Goal: Task Accomplishment & Management: Manage account settings

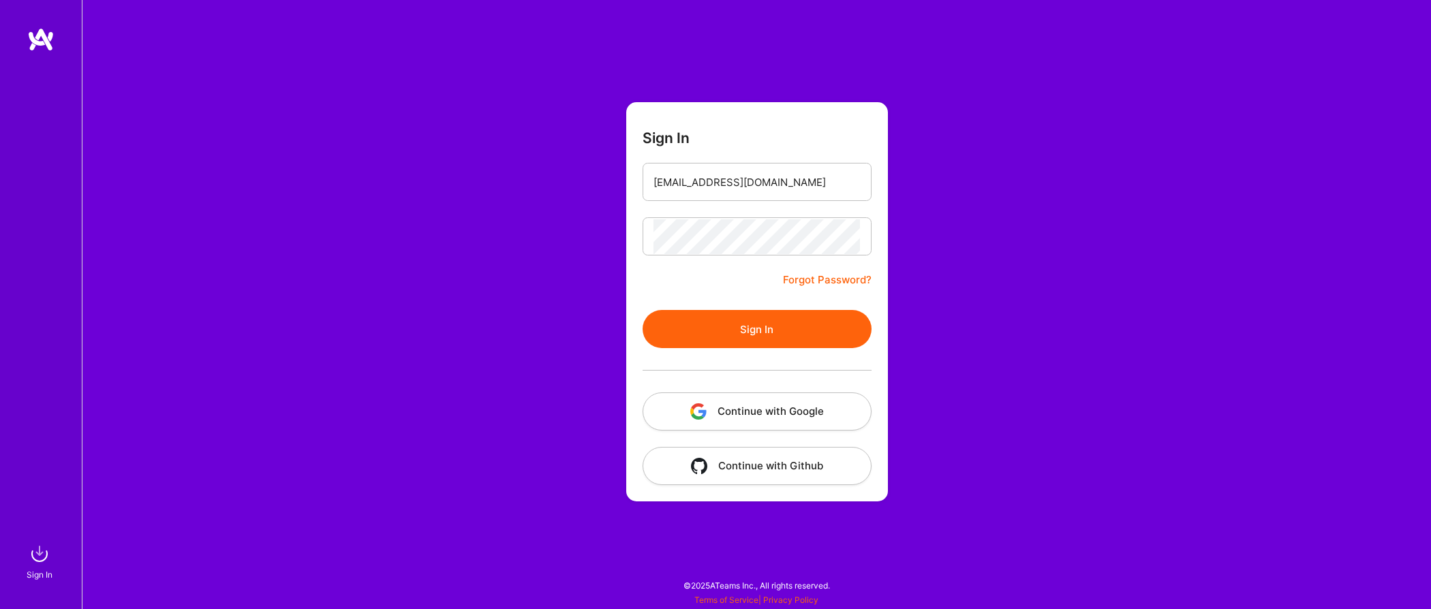
click at [763, 328] on button "Sign In" at bounding box center [757, 329] width 229 height 38
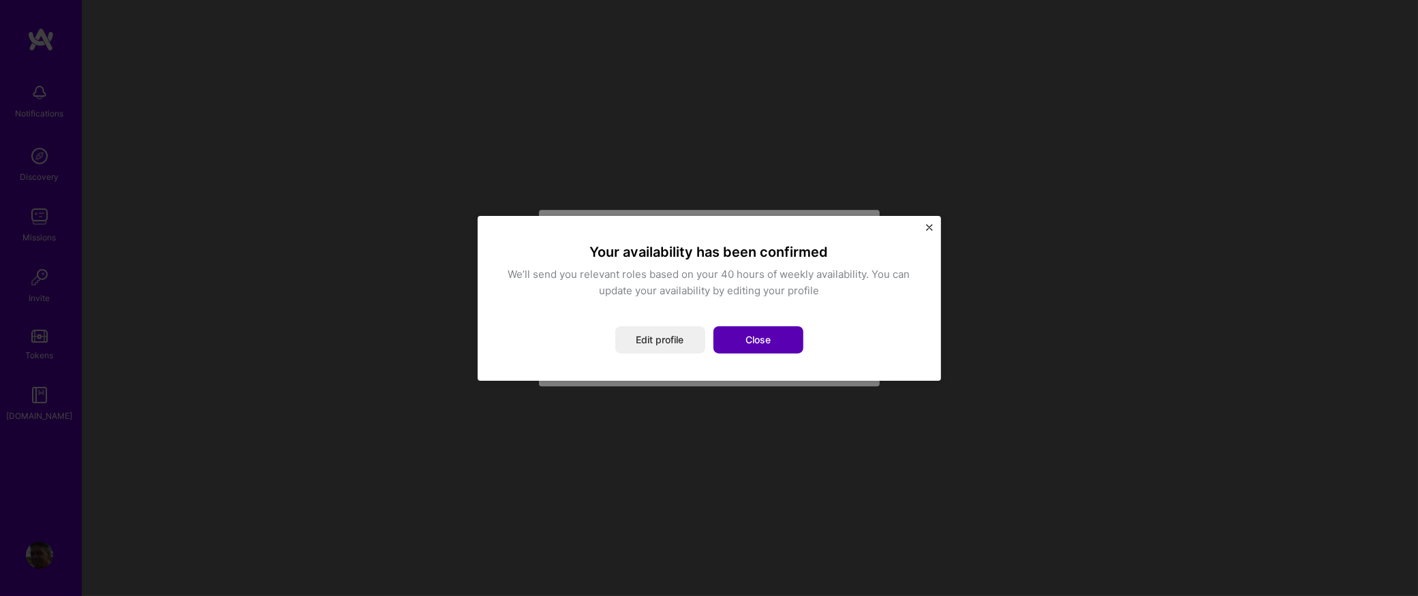
click at [748, 341] on button "Close" at bounding box center [758, 339] width 90 height 27
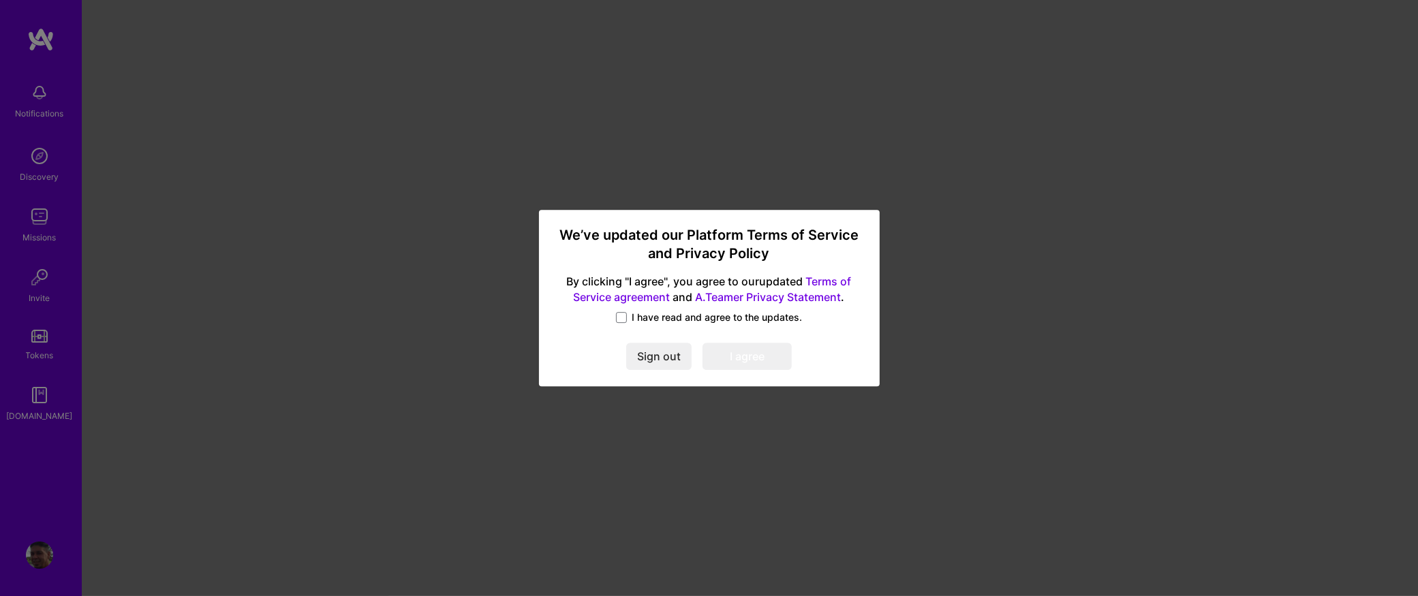
click at [656, 320] on span "I have read and agree to the updates." at bounding box center [717, 318] width 170 height 14
click at [0, 0] on input "I have read and agree to the updates." at bounding box center [0, 0] width 0 height 0
click at [781, 361] on button "I agree" at bounding box center [747, 356] width 89 height 27
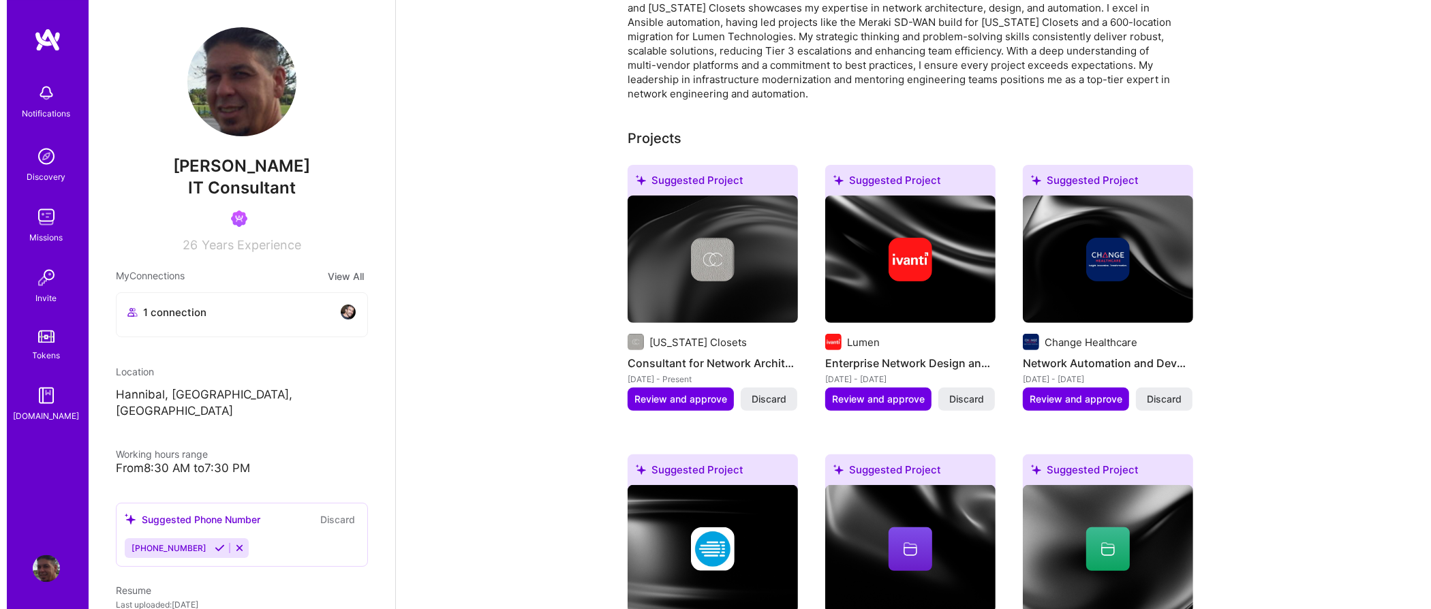
scroll to position [429, 0]
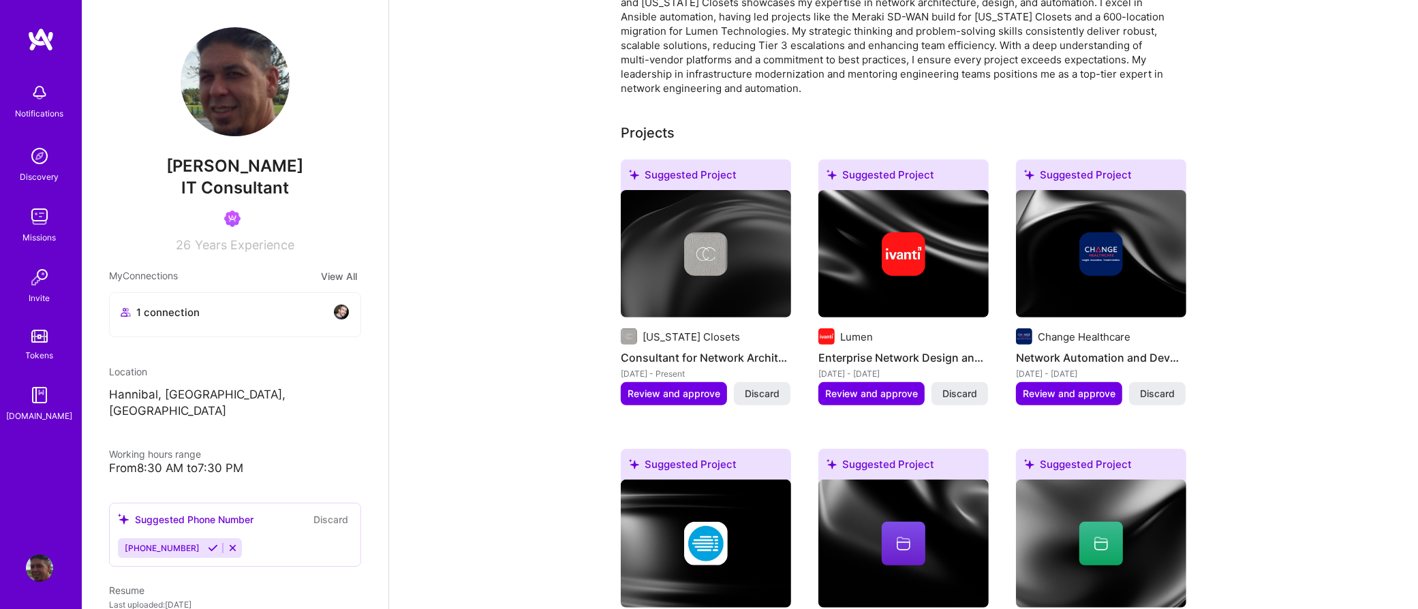
click at [720, 247] on img at bounding box center [706, 254] width 44 height 44
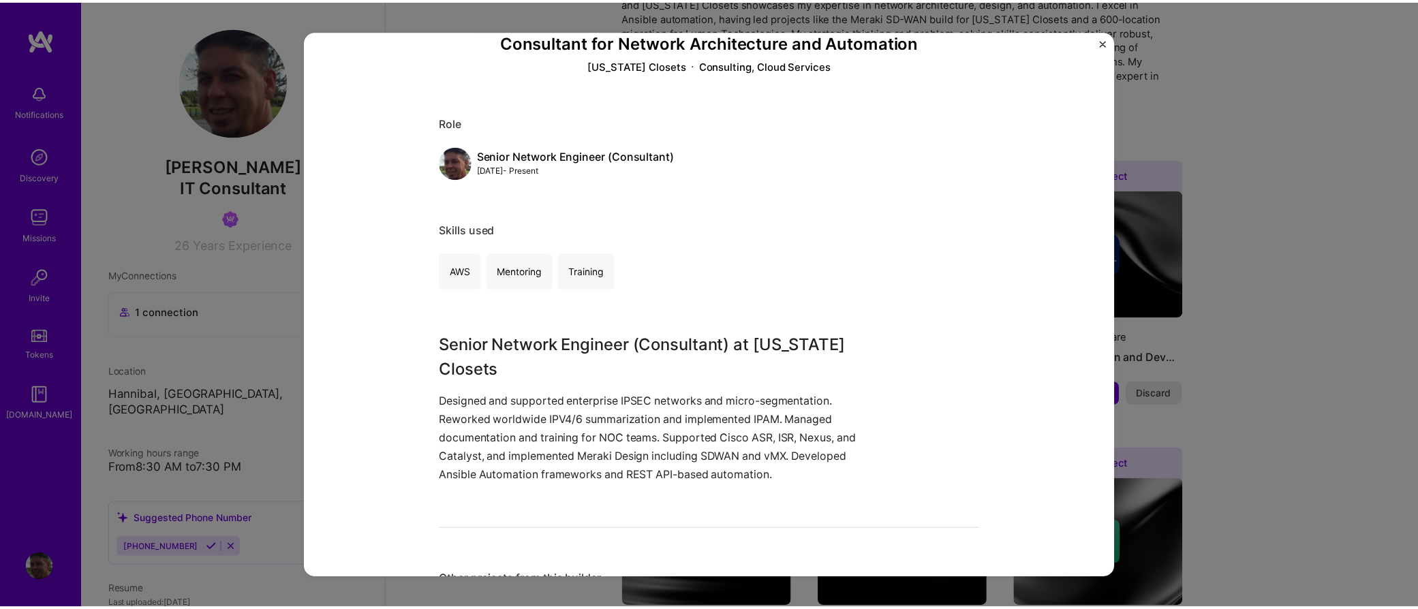
scroll to position [89, 0]
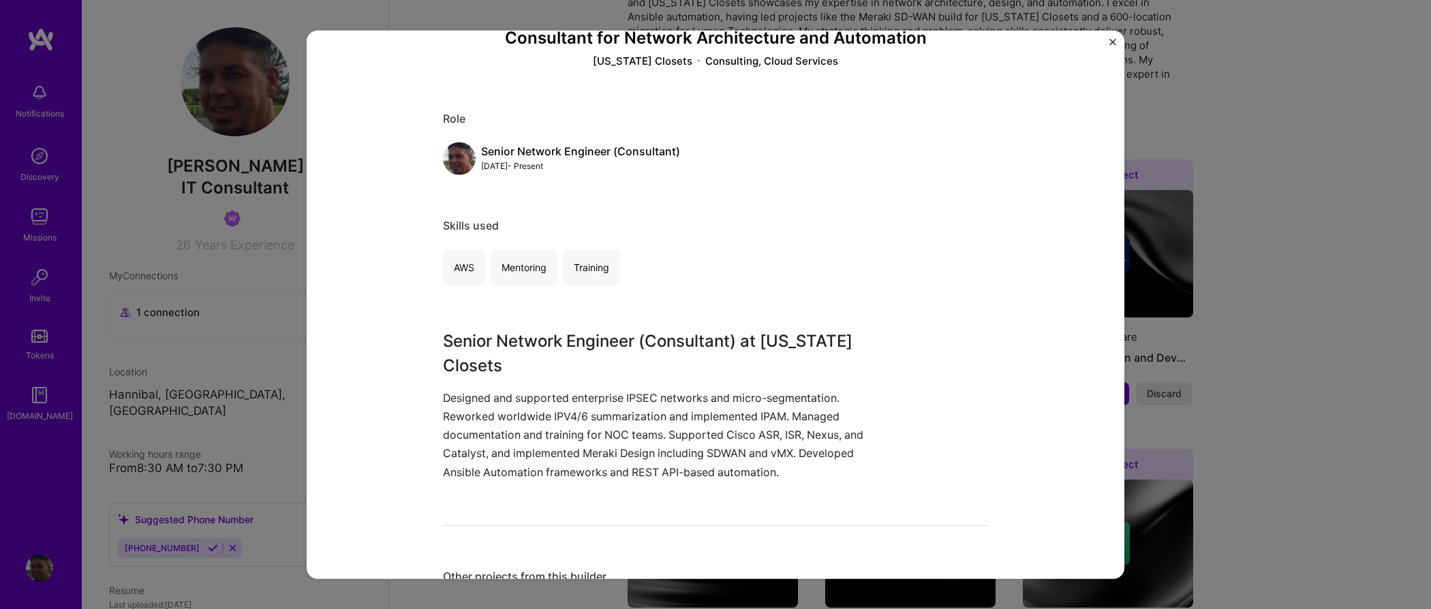
click at [1109, 43] on div "Consultant for Network Architecture and Automation [US_STATE] Closets Consultin…" at bounding box center [716, 305] width 818 height 549
click at [1115, 43] on img "Close" at bounding box center [1112, 42] width 7 height 7
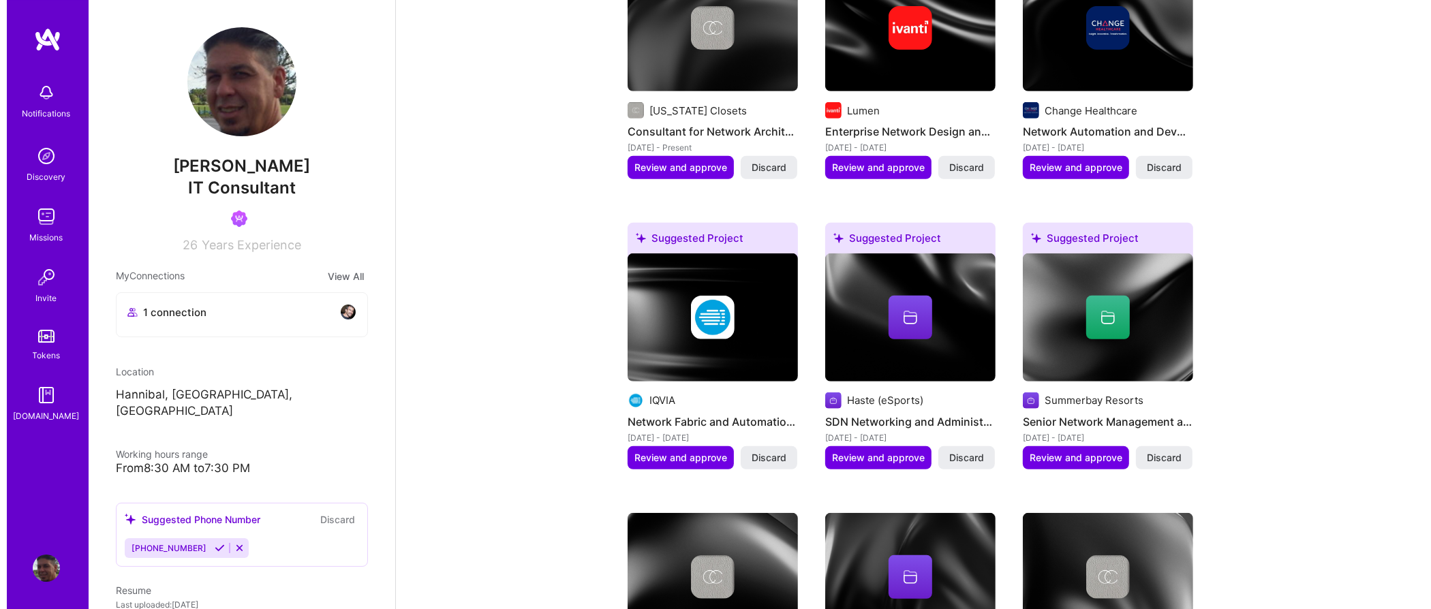
scroll to position [358, 0]
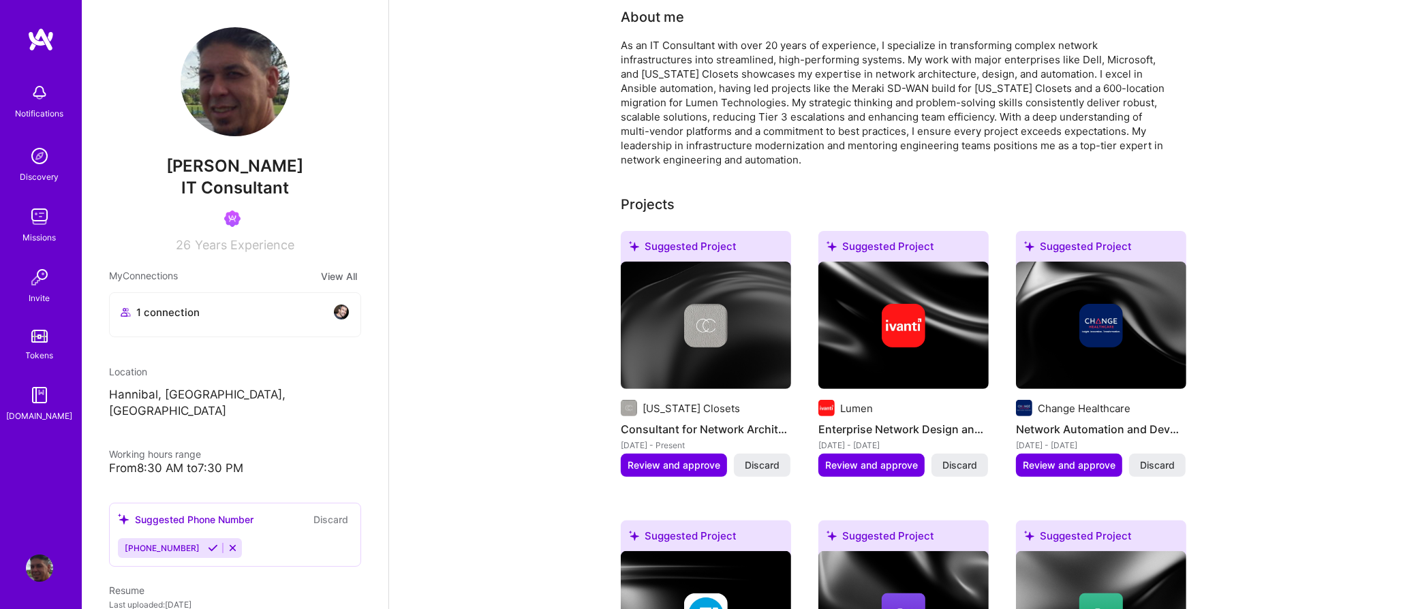
click at [903, 304] on img at bounding box center [904, 326] width 44 height 44
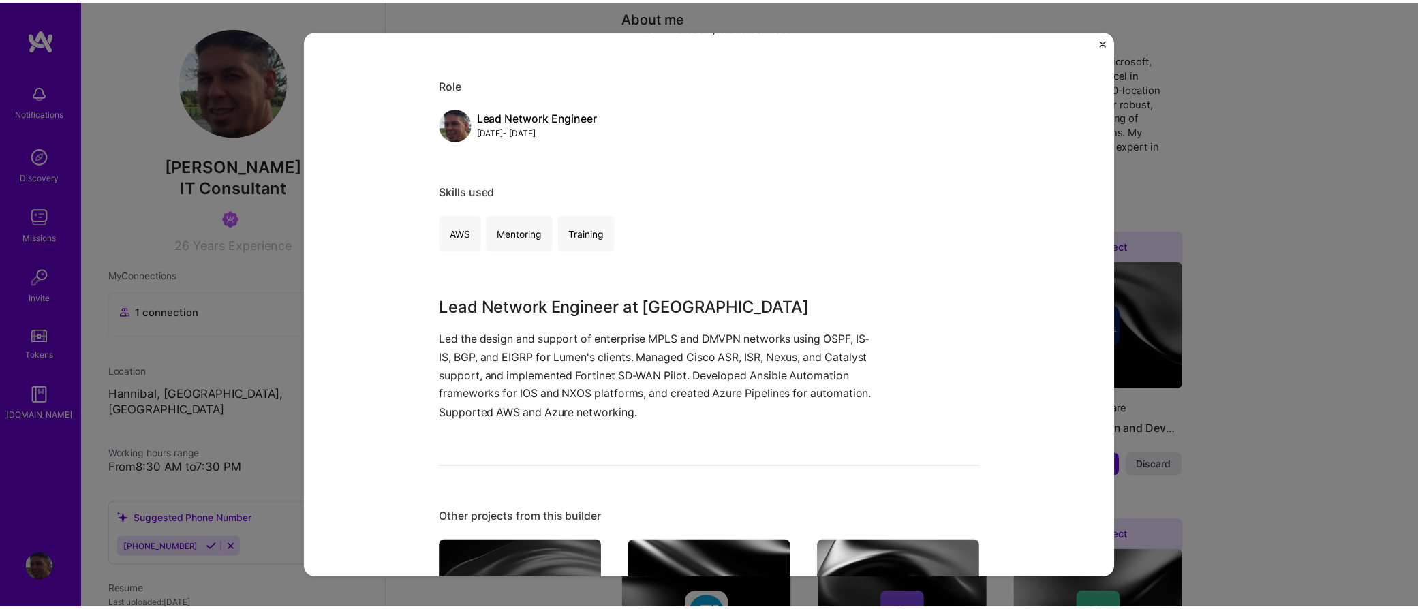
scroll to position [63, 0]
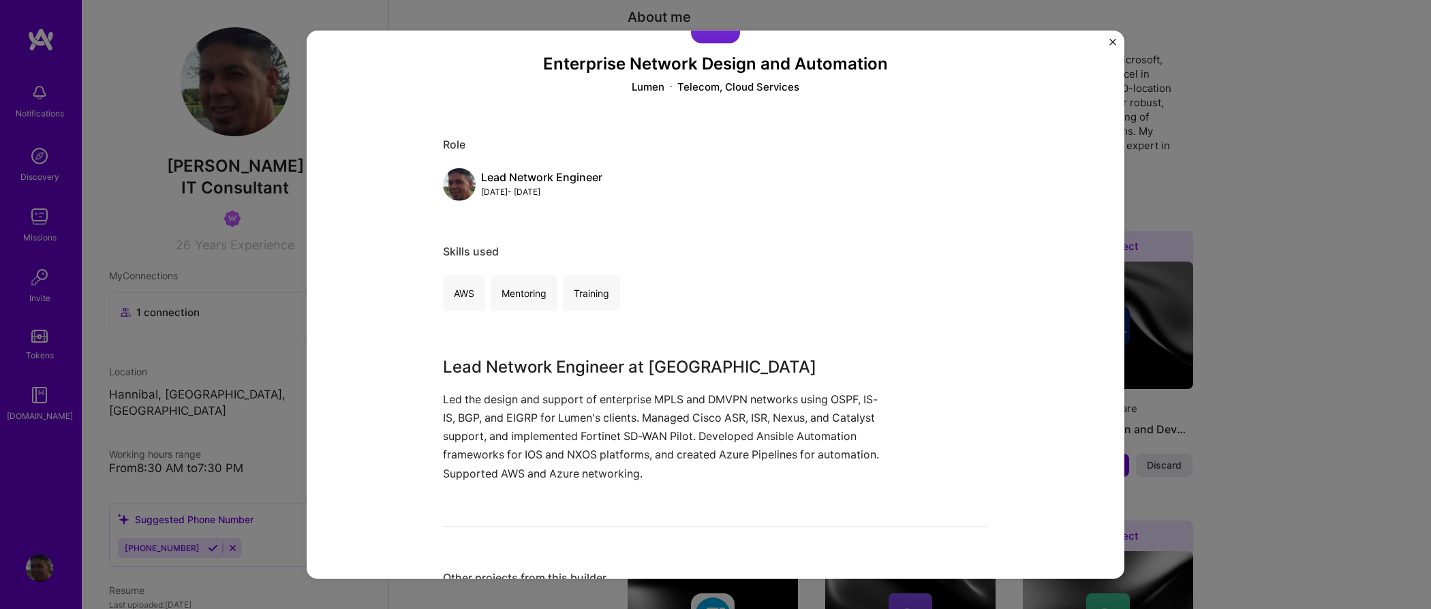
click at [1115, 42] on img "Close" at bounding box center [1112, 42] width 7 height 7
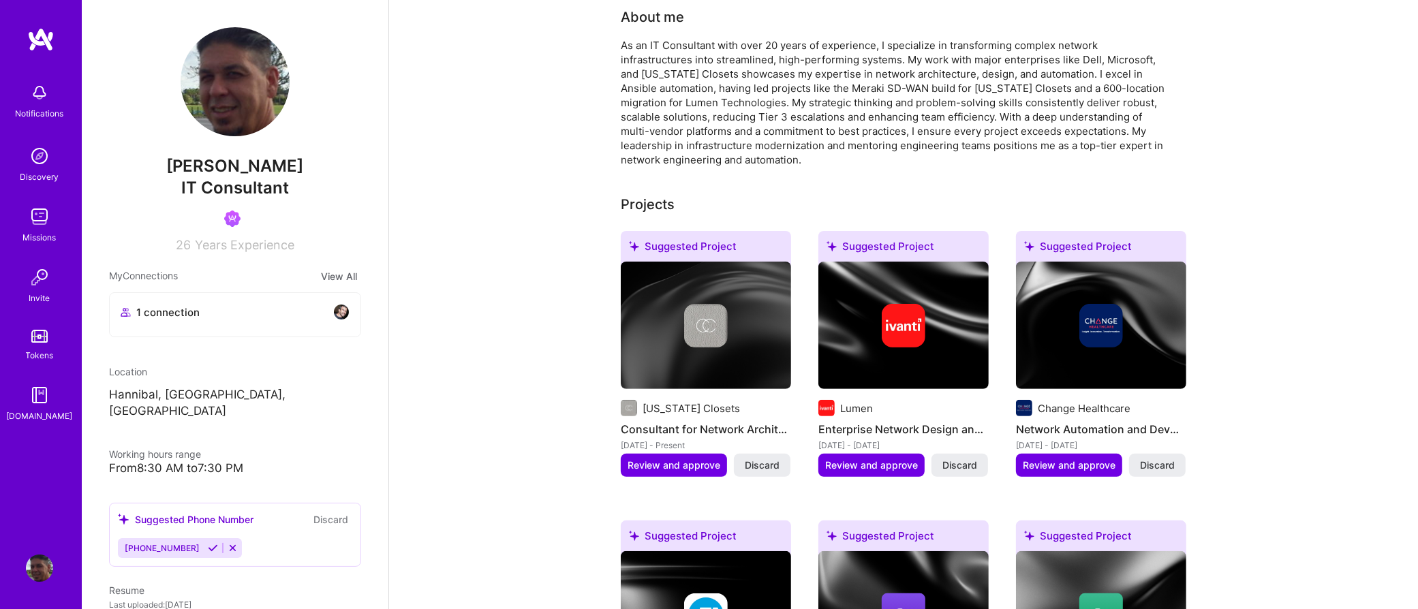
click at [37, 101] on img at bounding box center [39, 92] width 27 height 27
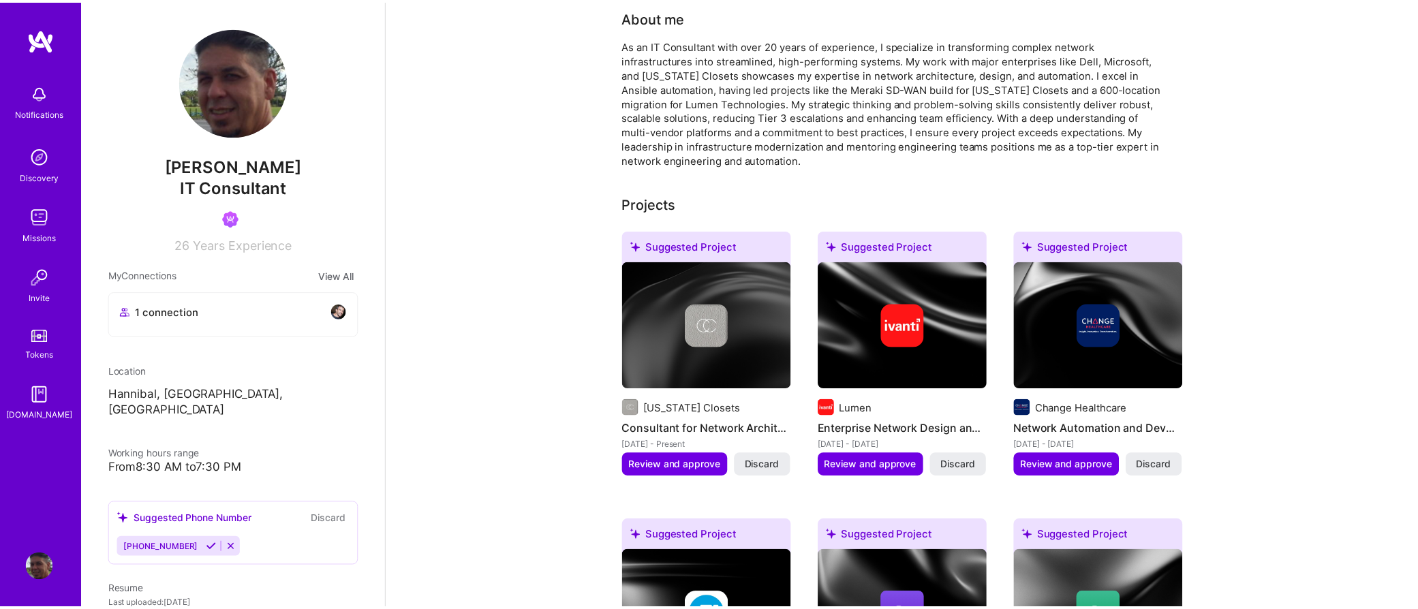
click at [37, 156] on img at bounding box center [39, 155] width 27 height 27
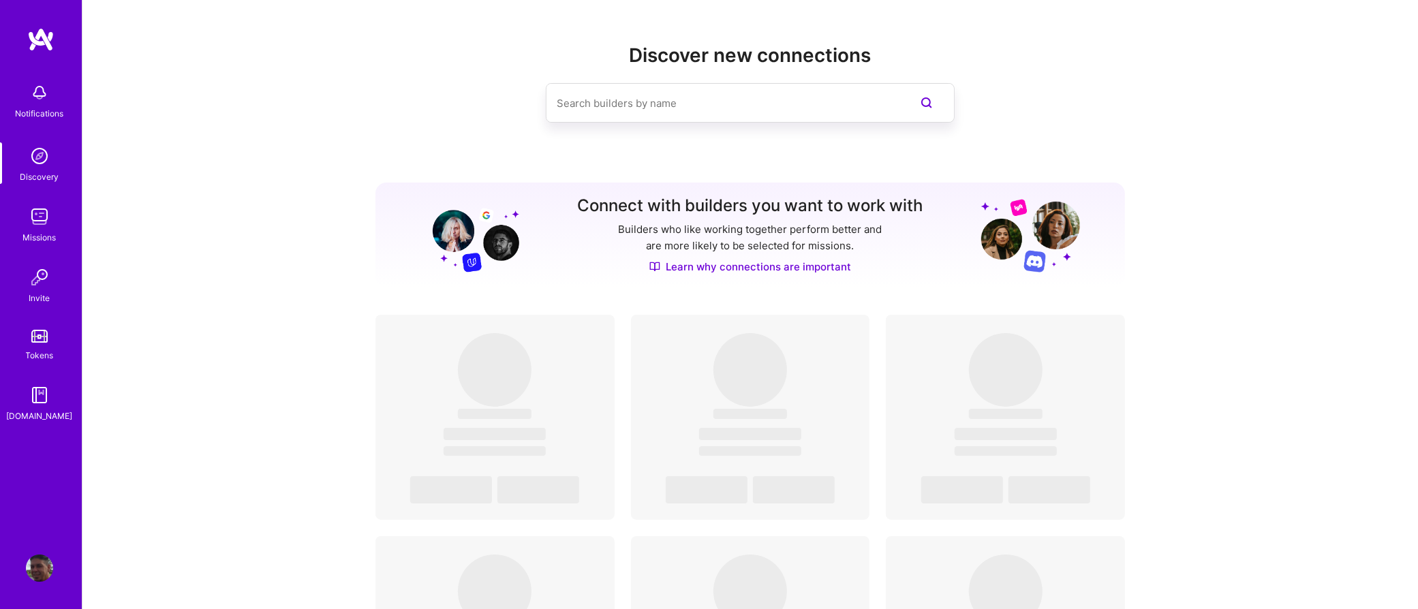
click at [45, 206] on img at bounding box center [39, 216] width 27 height 27
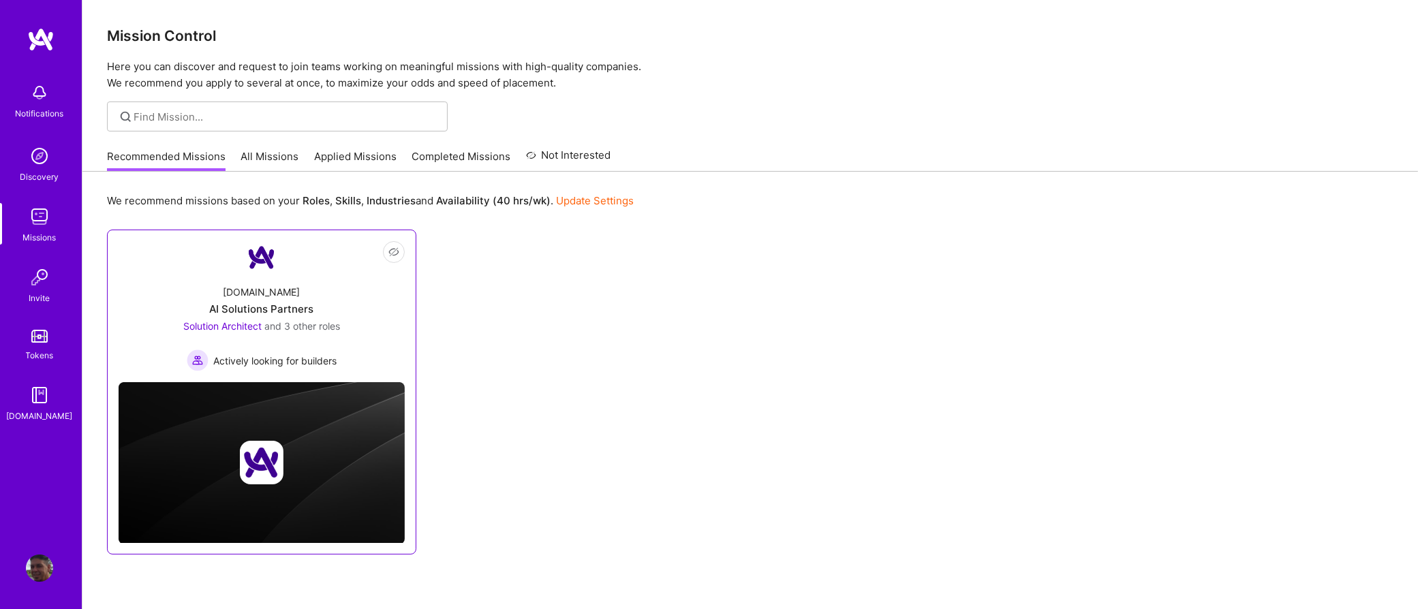
click at [275, 306] on div "AI Solutions Partners" at bounding box center [262, 309] width 104 height 14
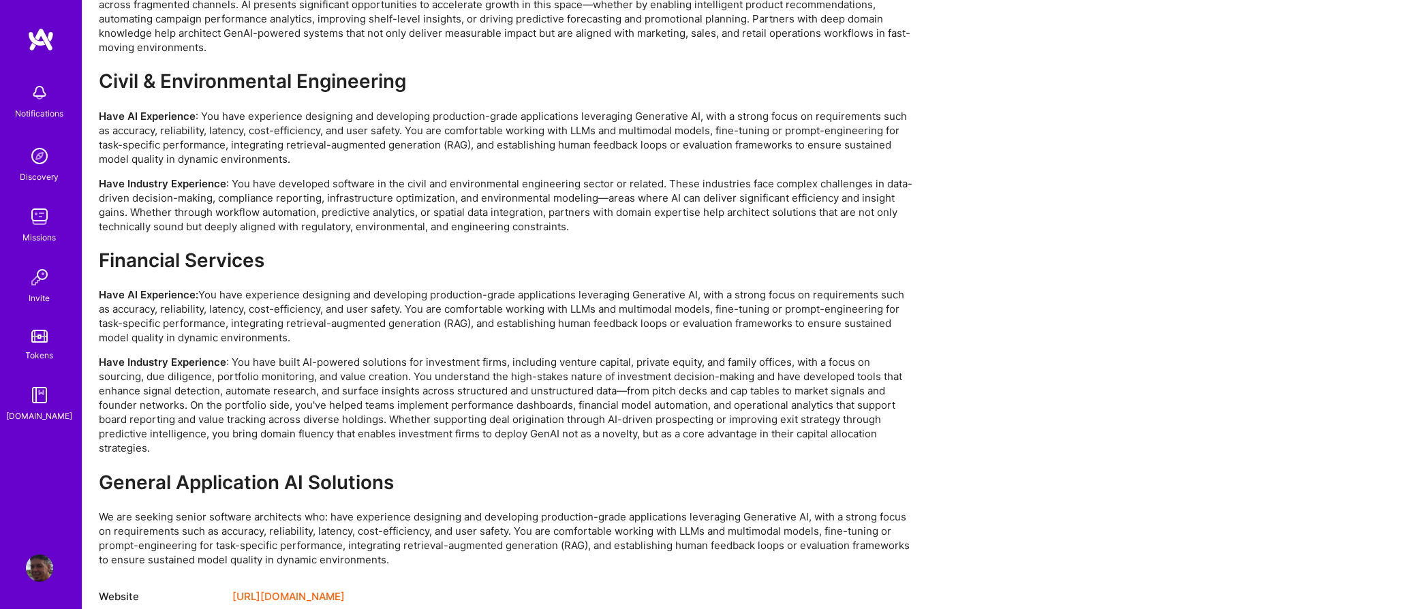
scroll to position [2898, 0]
